Goal: Task Accomplishment & Management: Complete application form

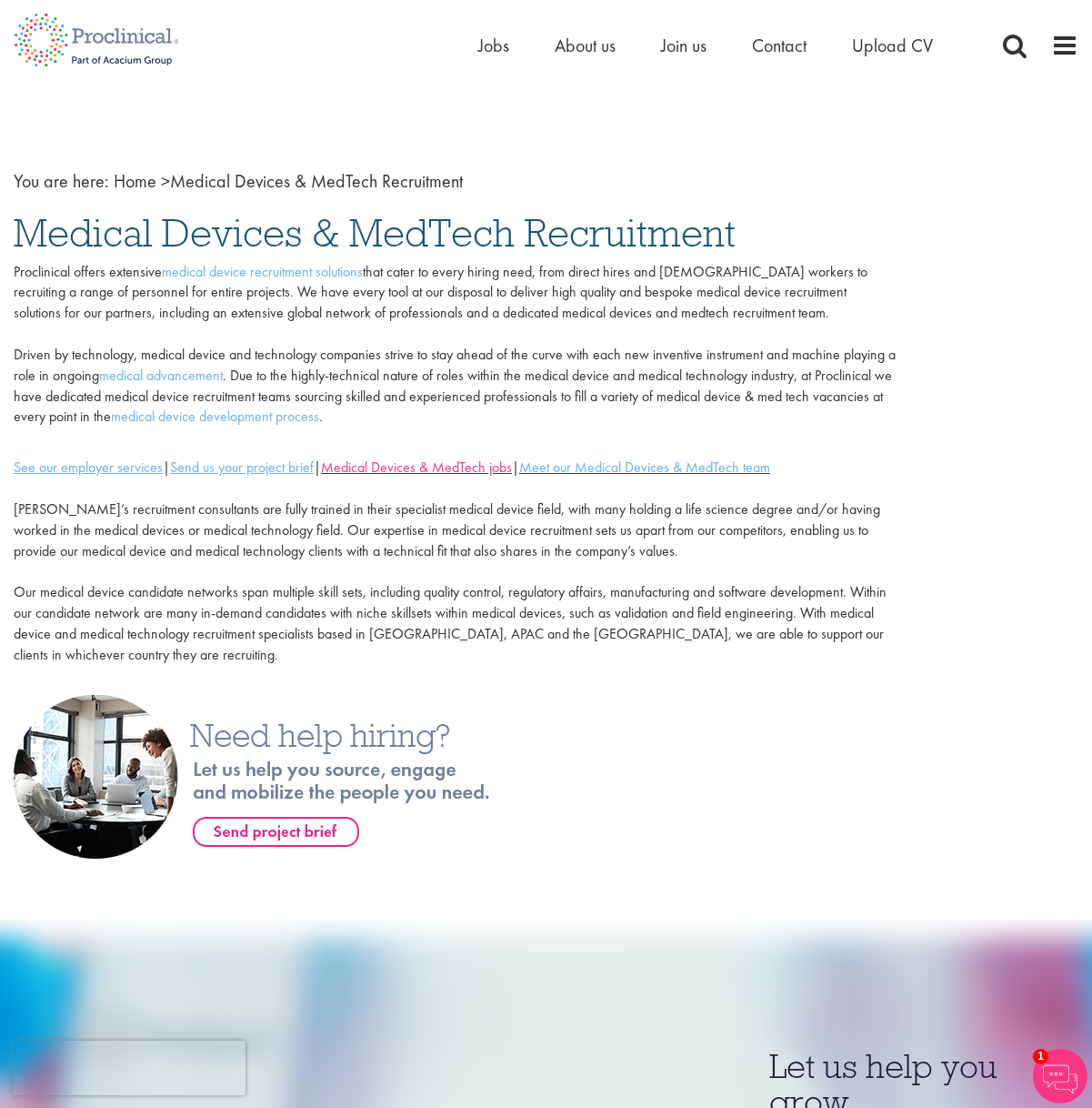
click at [498, 460] on link "Medical Devices & MedTech jobs" at bounding box center [416, 467] width 191 height 19
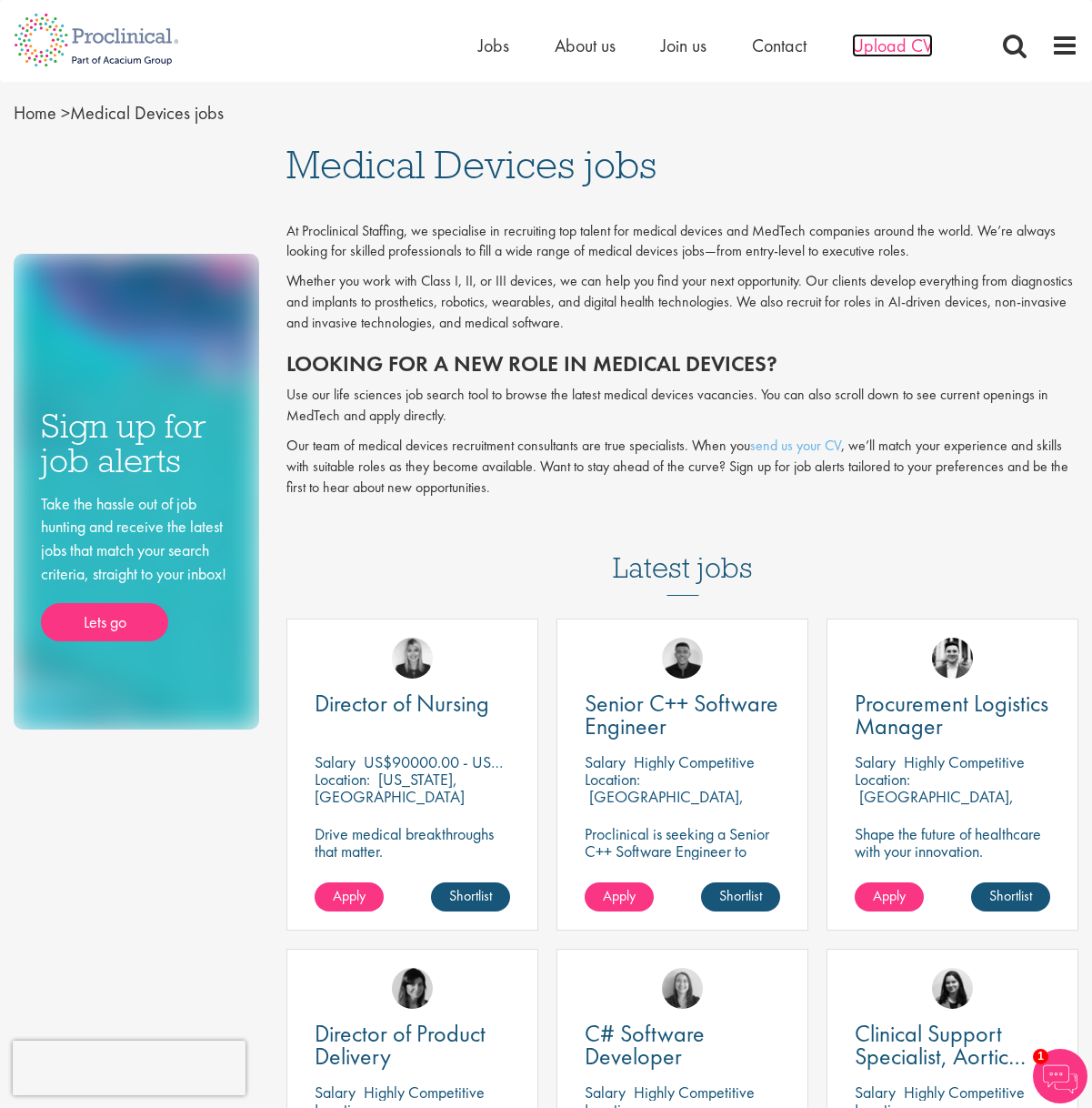
click at [879, 44] on span "Upload CV" at bounding box center [892, 46] width 81 height 23
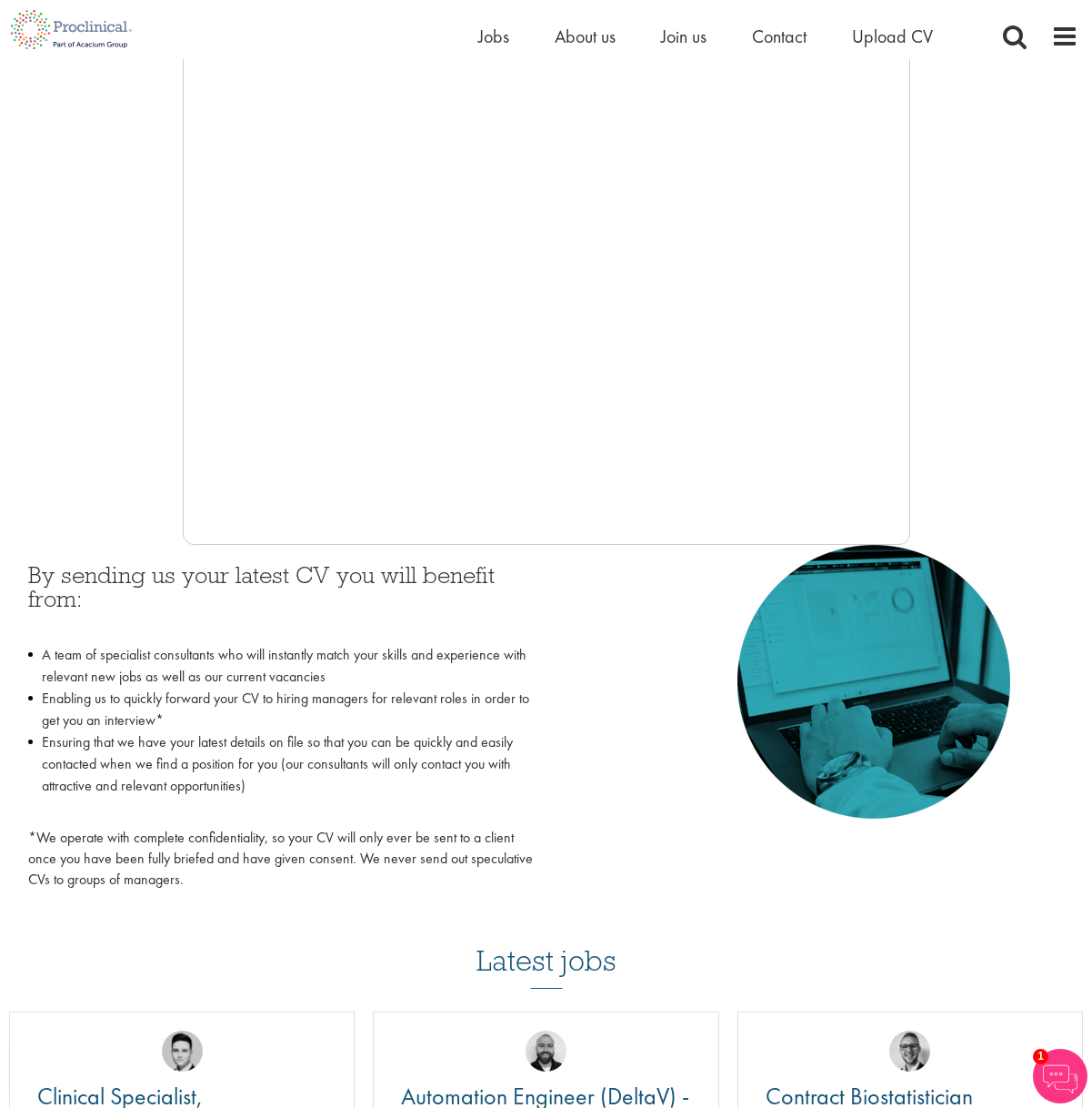
scroll to position [467, 0]
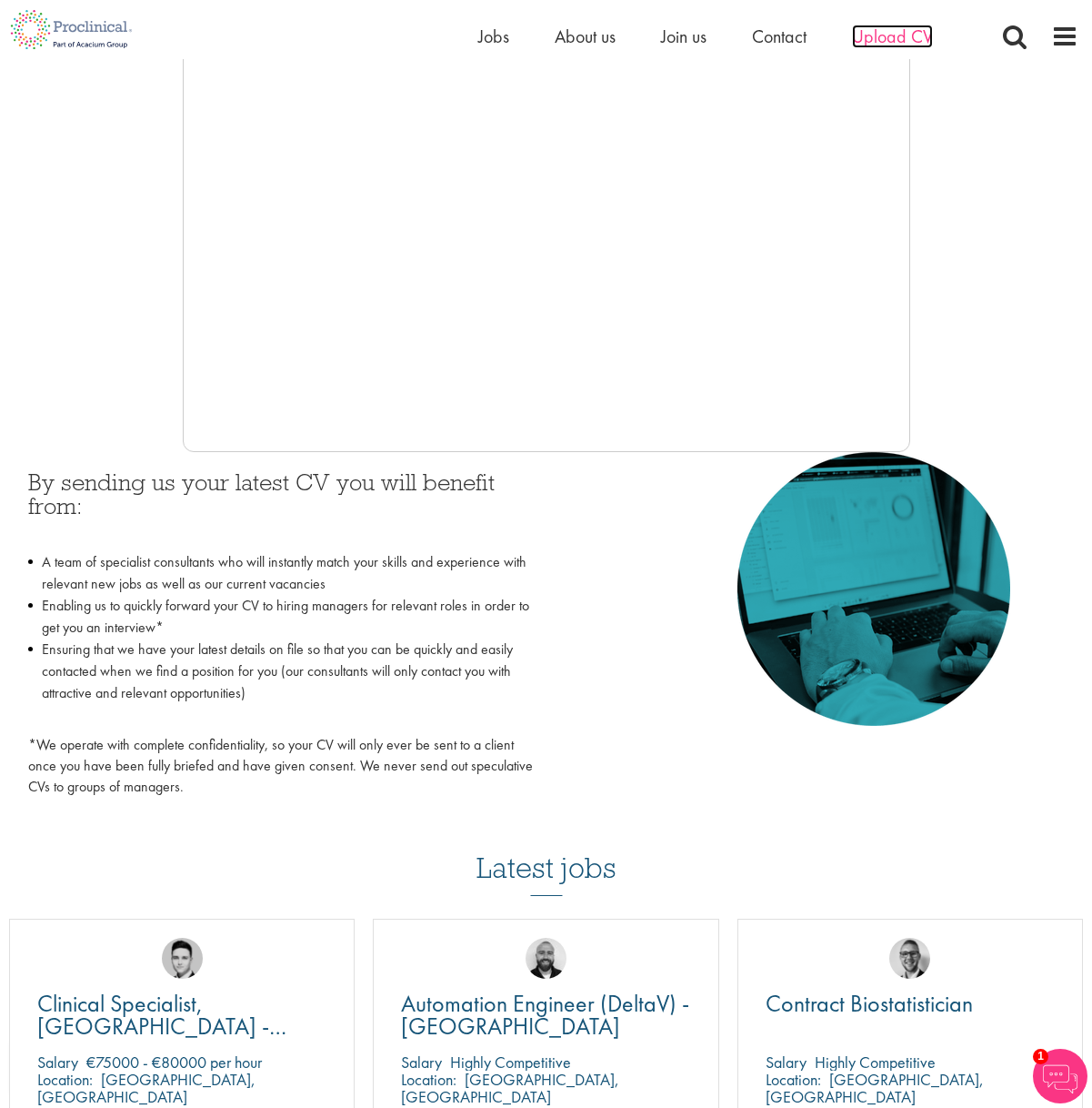
click at [879, 37] on span "Upload CV" at bounding box center [892, 36] width 81 height 23
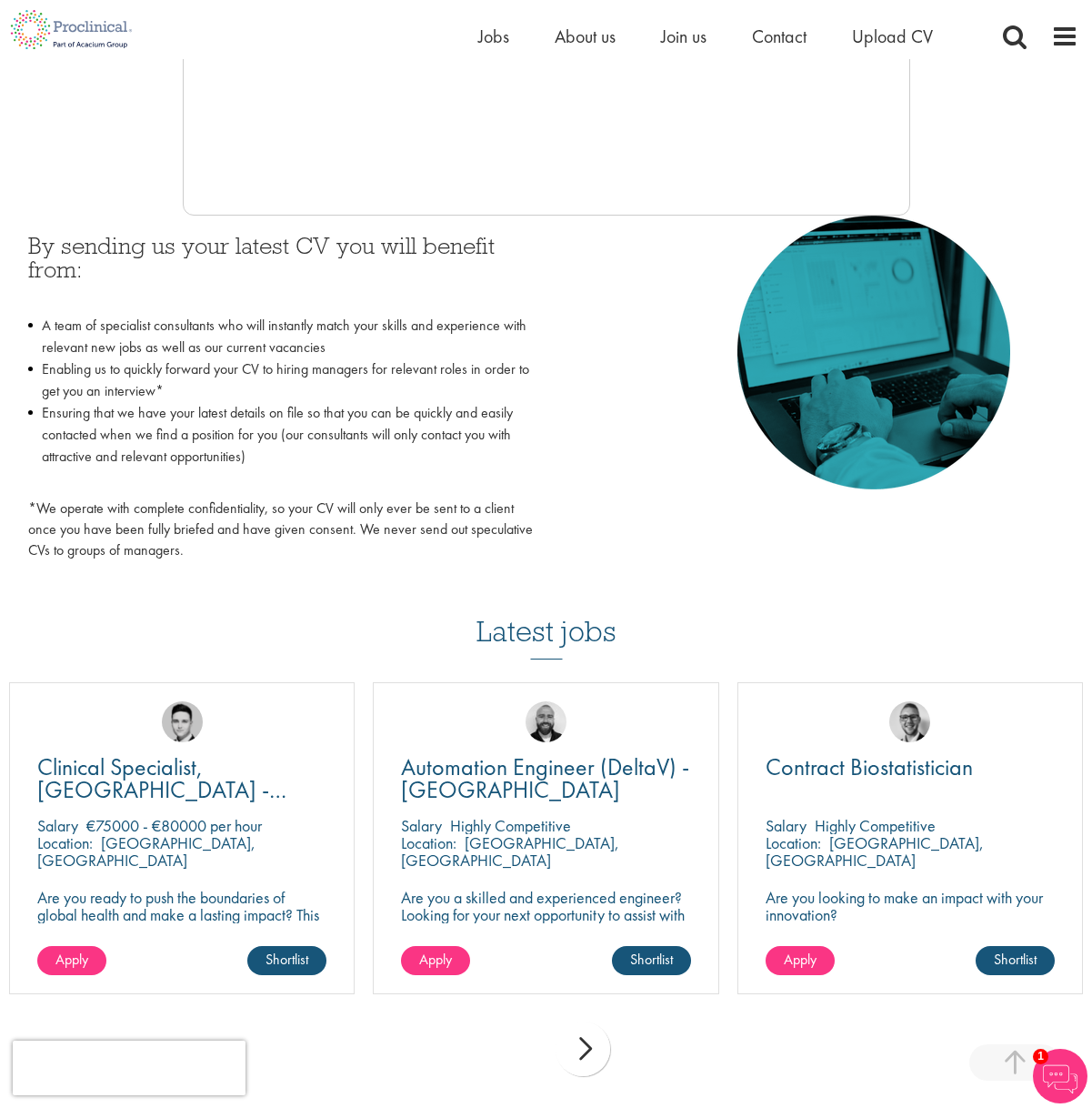
scroll to position [797, 0]
